Goal: Information Seeking & Learning: Learn about a topic

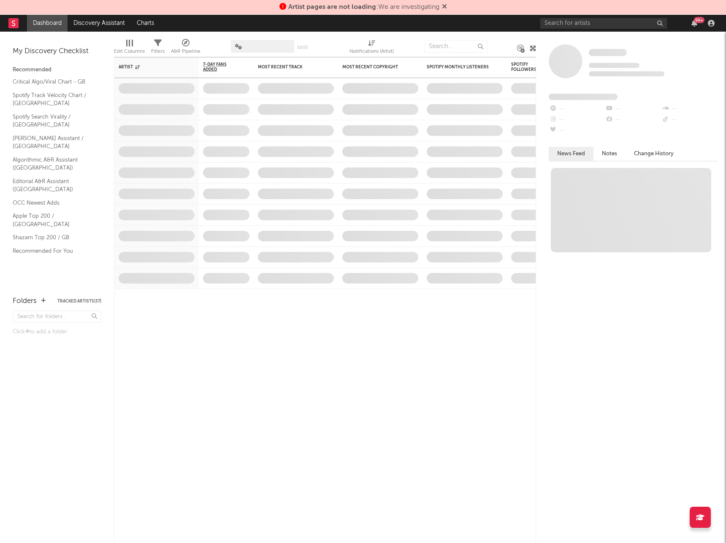
drag, startPoint x: 0, startPoint y: 0, endPoint x: 445, endPoint y: 6, distance: 445.0
click at [445, 6] on icon at bounding box center [444, 6] width 5 height 7
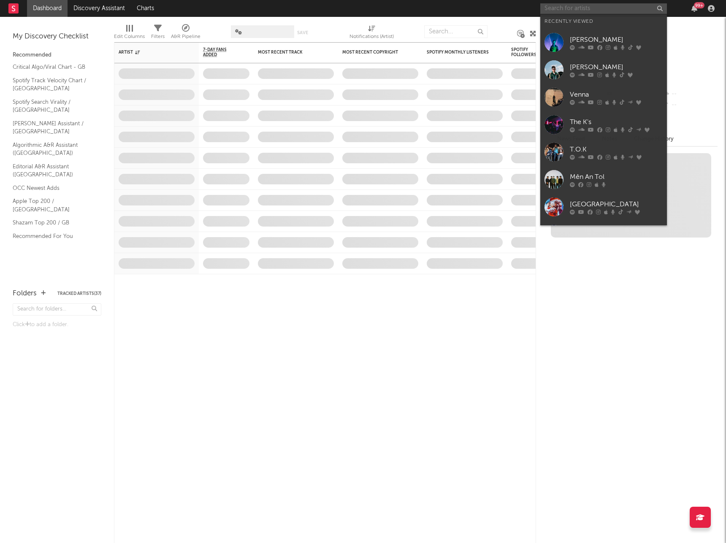
click at [556, 9] on input "text" at bounding box center [603, 8] width 127 height 11
click at [609, 91] on div "Venna" at bounding box center [616, 95] width 93 height 10
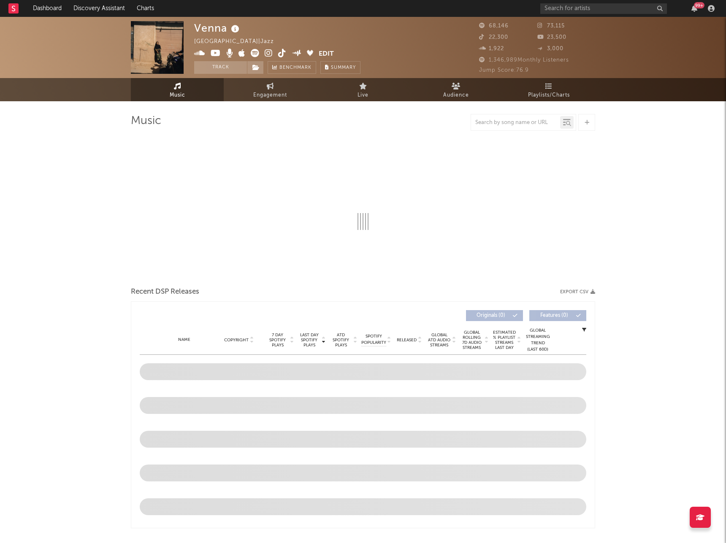
select select "6m"
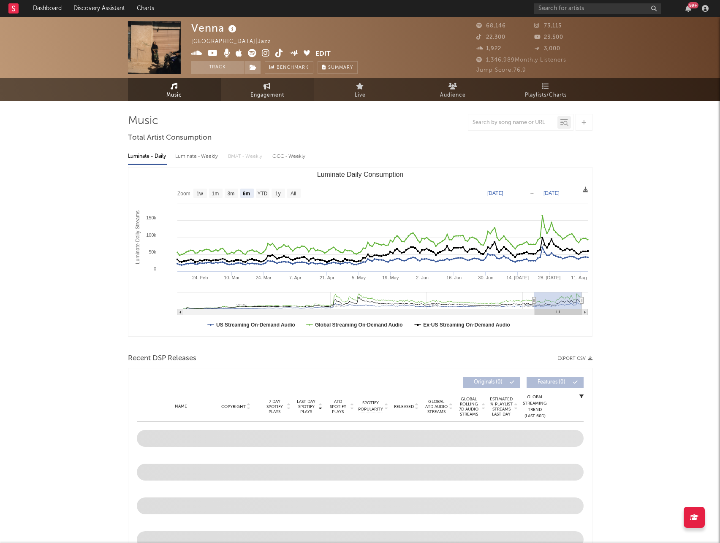
click at [269, 93] on span "Engagement" at bounding box center [267, 95] width 34 height 10
select select "1w"
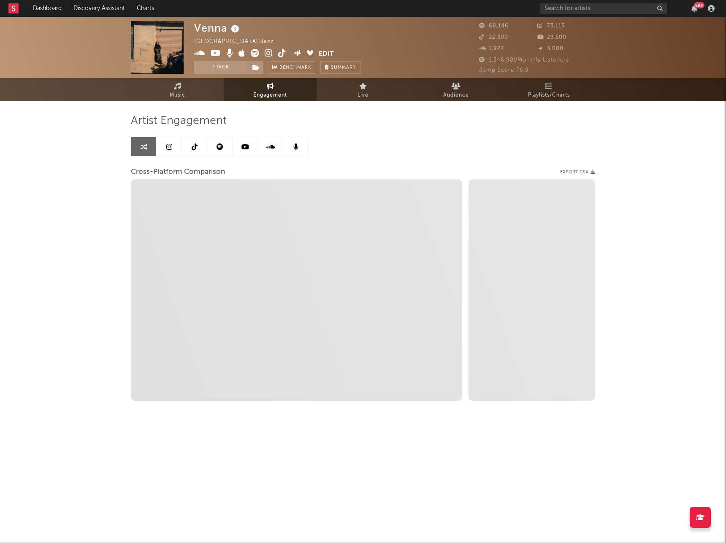
select select "1m"
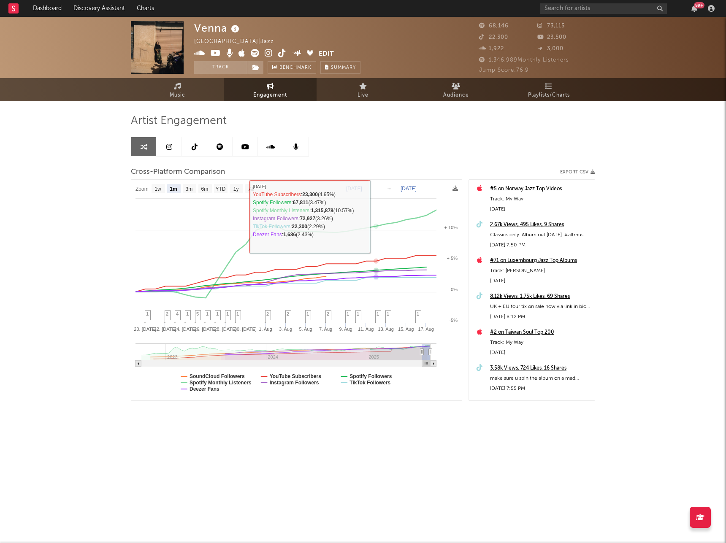
click at [363, 183] on rect at bounding box center [296, 290] width 331 height 221
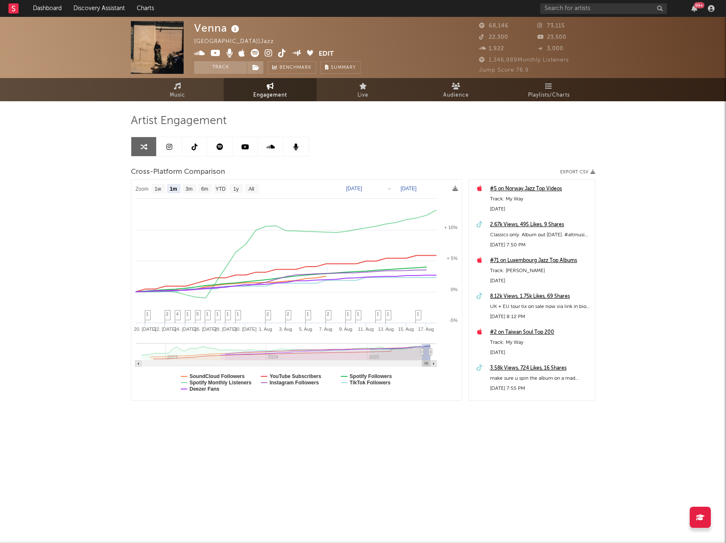
click at [362, 187] on text "[DATE]" at bounding box center [354, 189] width 16 height 6
type input "[DATE]"
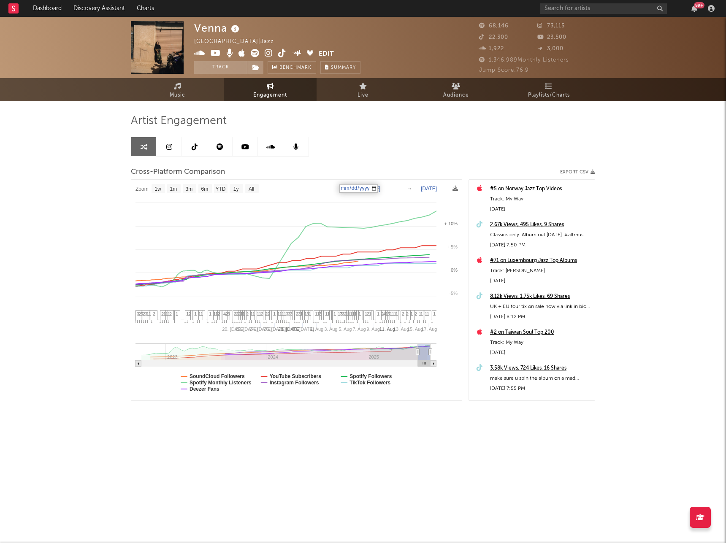
select select "1w"
